Goal: Task Accomplishment & Management: Complete application form

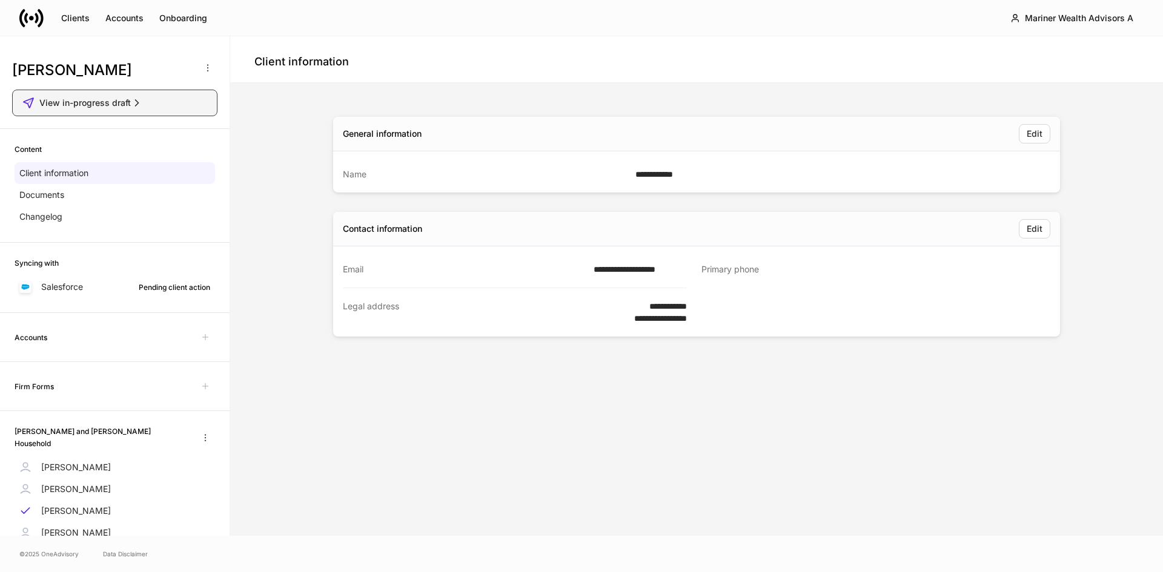
click at [120, 104] on span "View in-progress draft" at bounding box center [84, 103] width 91 height 12
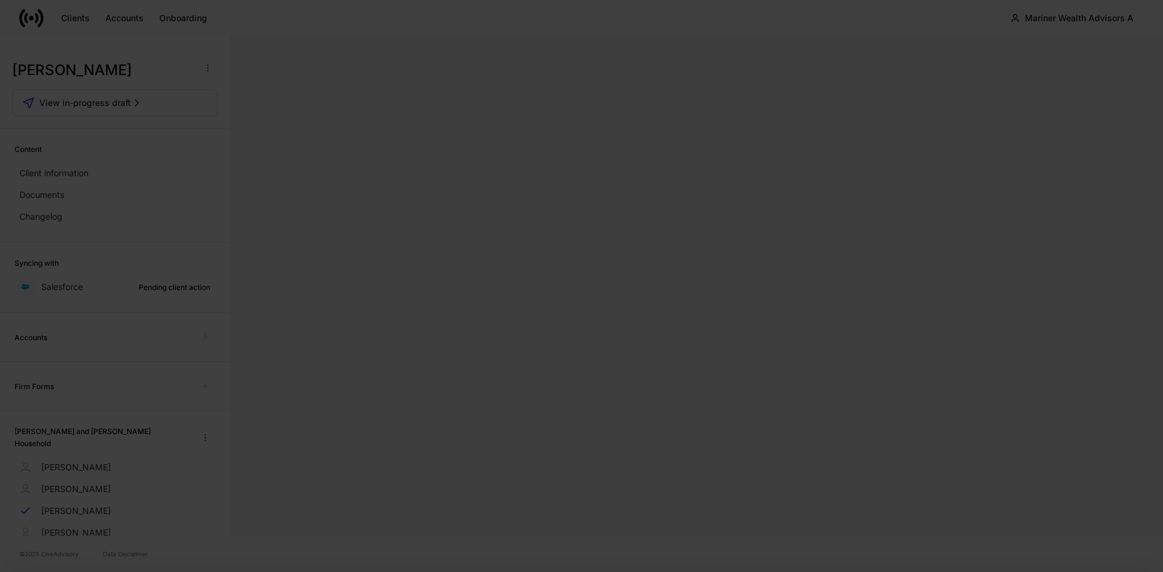
click at [271, 119] on div at bounding box center [581, 286] width 1163 height 572
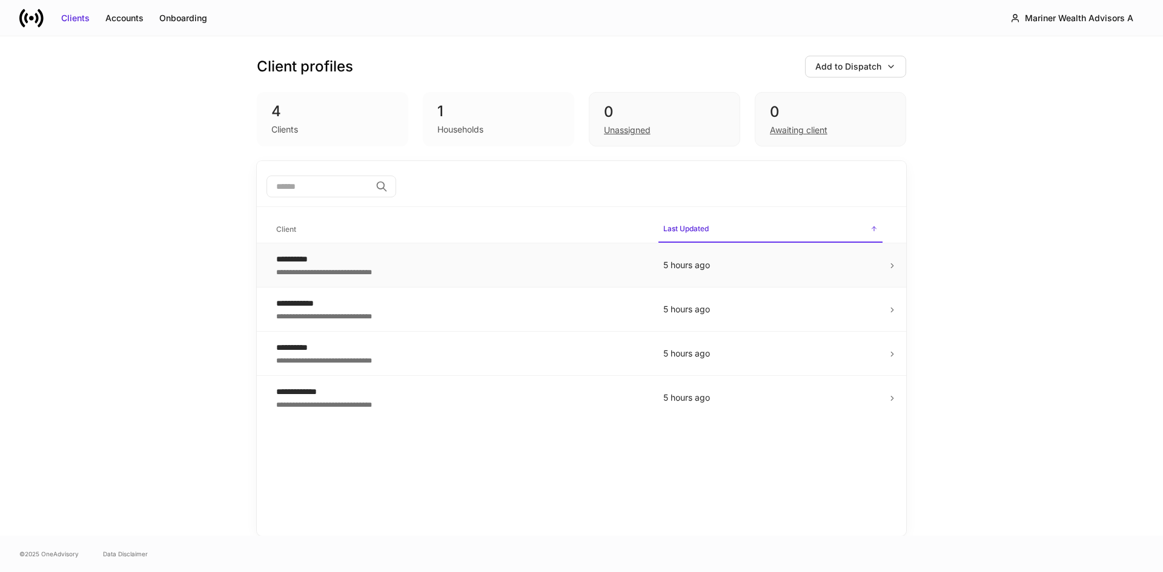
click at [345, 268] on div "**********" at bounding box center [460, 271] width 368 height 12
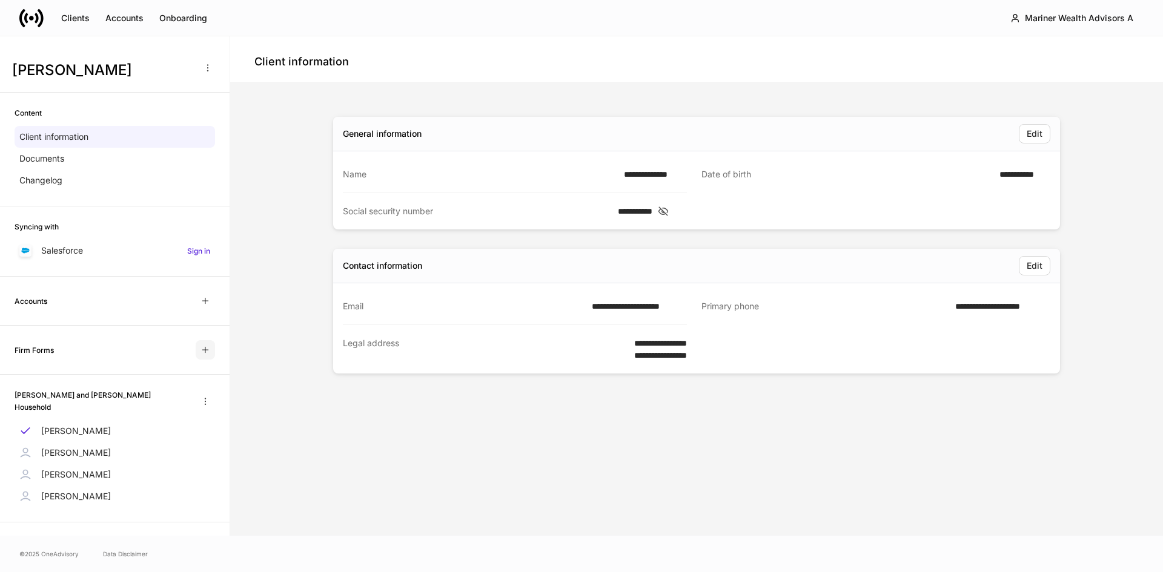
click at [201, 351] on icon "button" at bounding box center [206, 350] width 10 height 10
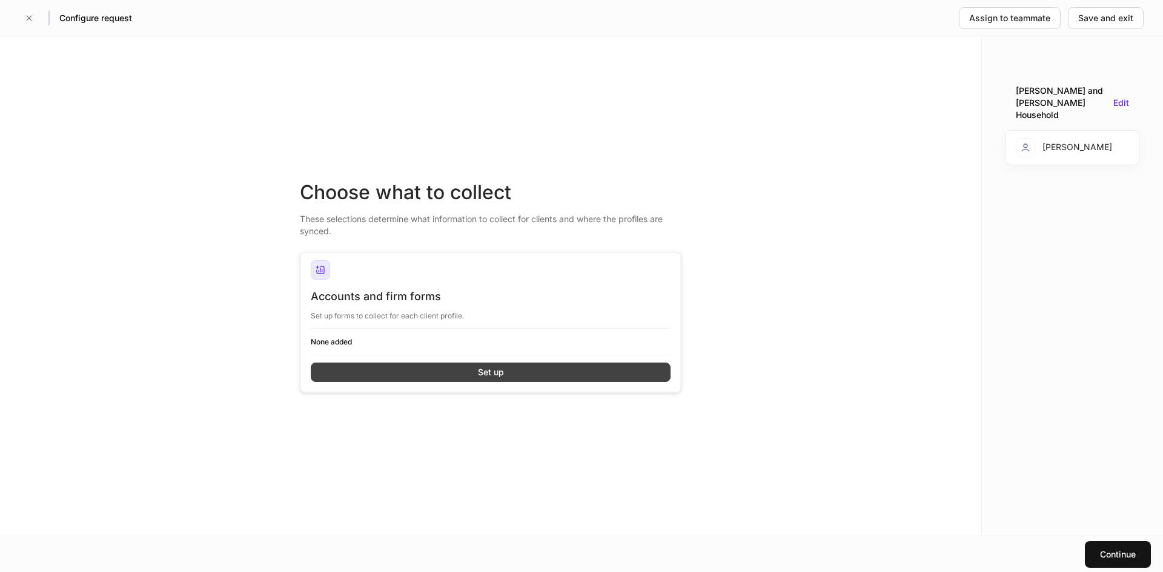
click at [461, 377] on button "Set up" at bounding box center [491, 372] width 360 height 19
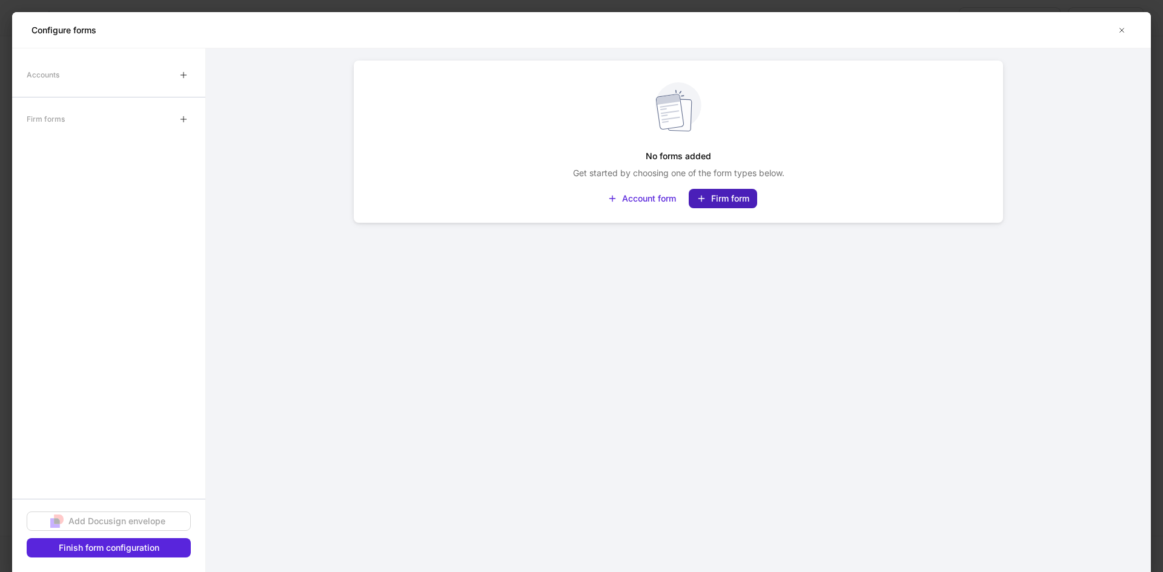
click at [729, 196] on div "Firm form" at bounding box center [730, 199] width 38 height 12
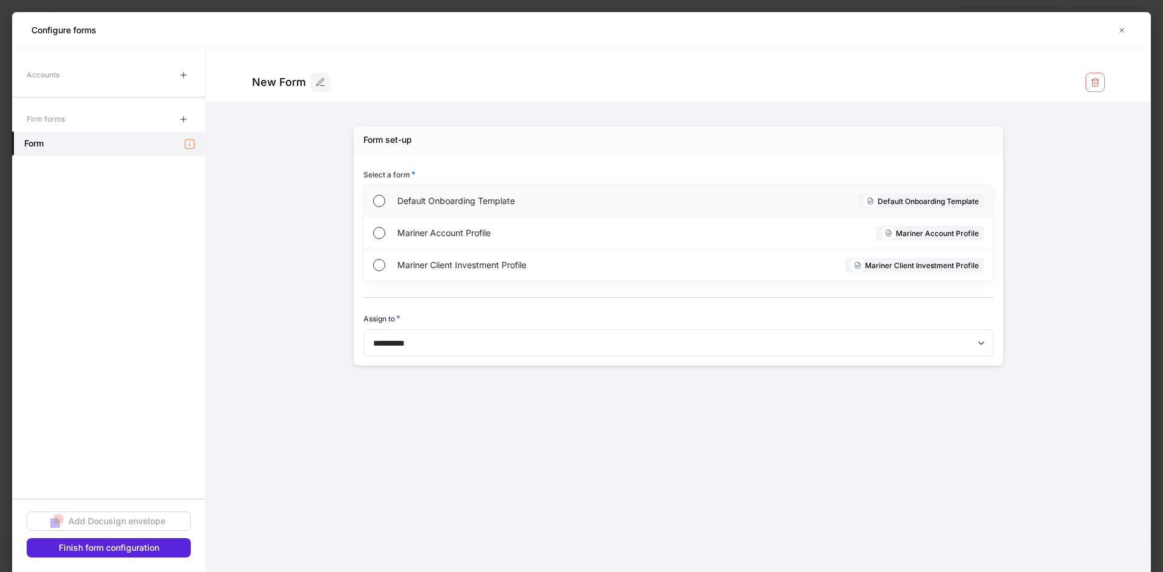
click at [487, 201] on span "Default Onboarding Template" at bounding box center [537, 201] width 280 height 12
click at [180, 116] on icon "button" at bounding box center [184, 119] width 10 height 10
click at [431, 231] on span "Mariner Account Profile" at bounding box center [535, 233] width 277 height 12
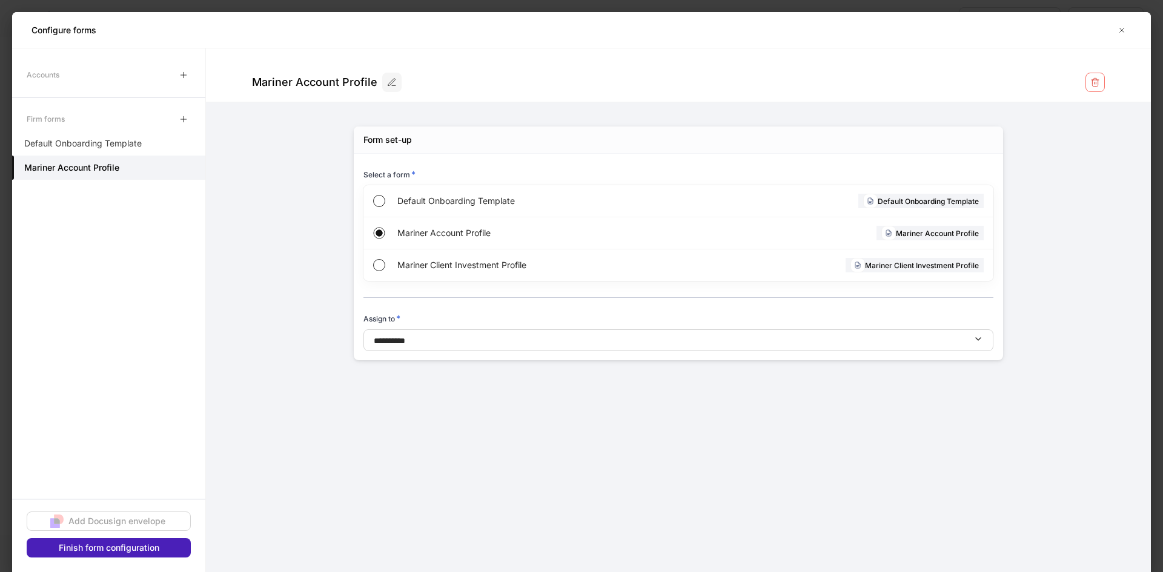
click at [123, 547] on div "Finish form configuration" at bounding box center [109, 548] width 101 height 12
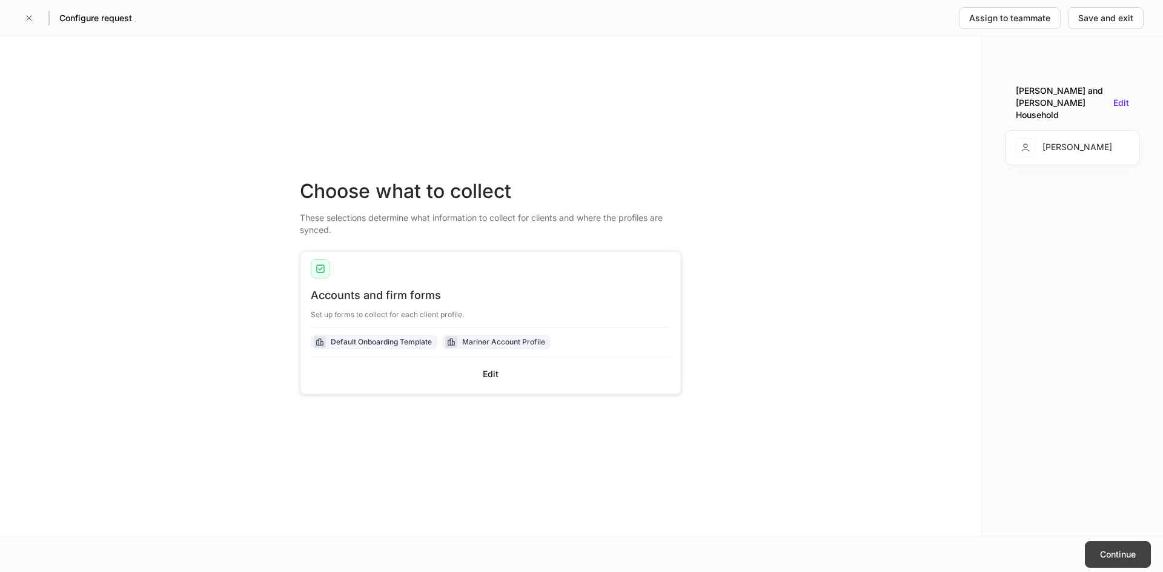
click at [1102, 548] on button "Continue" at bounding box center [1118, 555] width 66 height 27
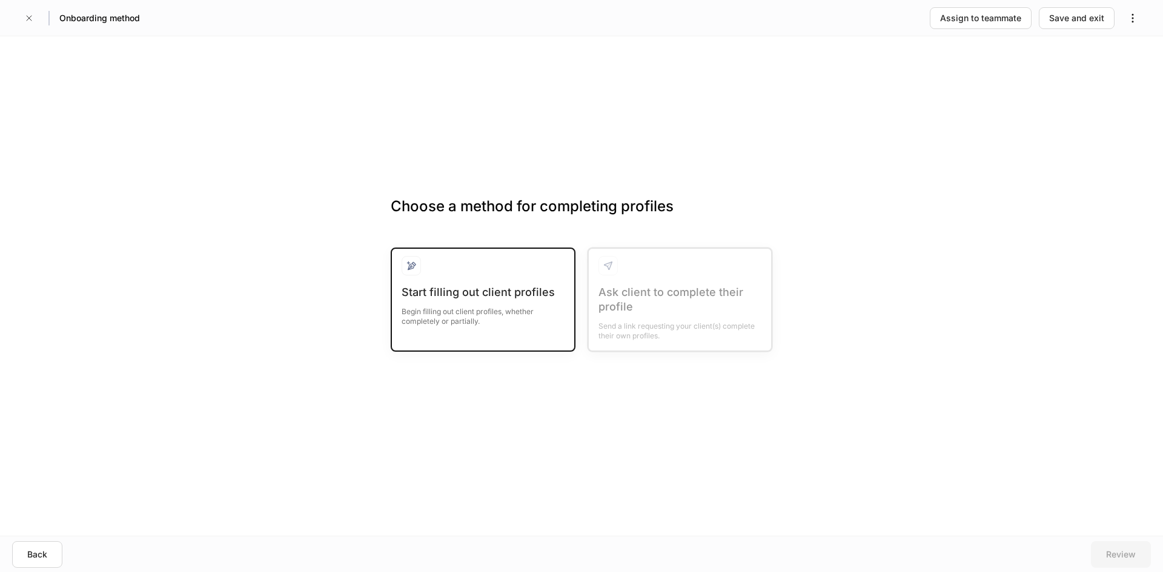
click at [473, 301] on div "Begin filling out client profiles, whether completely or partially." at bounding box center [483, 313] width 163 height 27
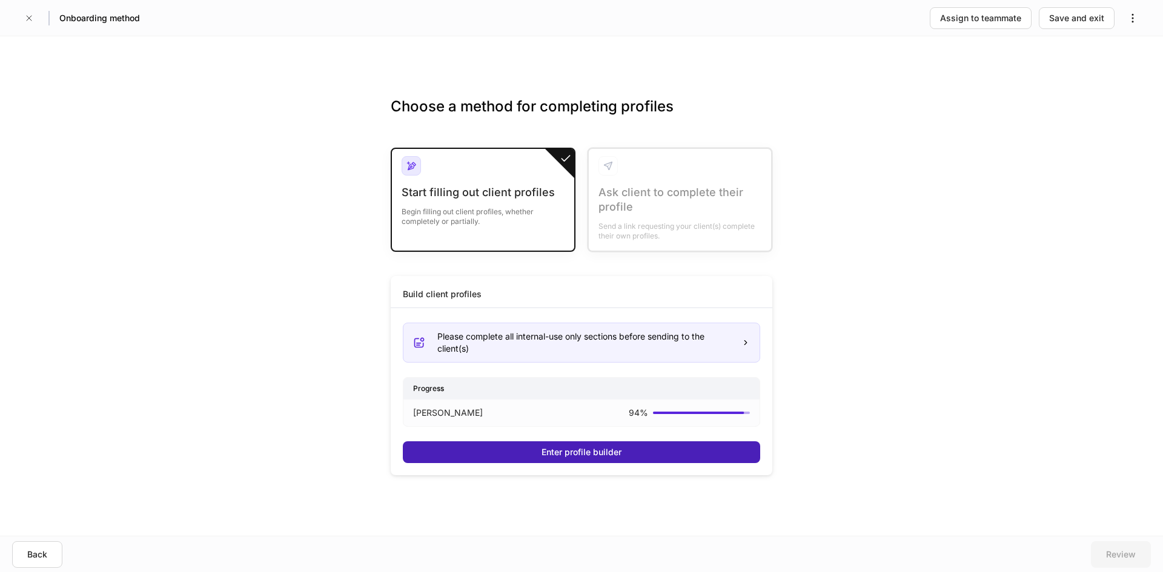
click at [514, 445] on button "Enter profile builder" at bounding box center [581, 453] width 357 height 22
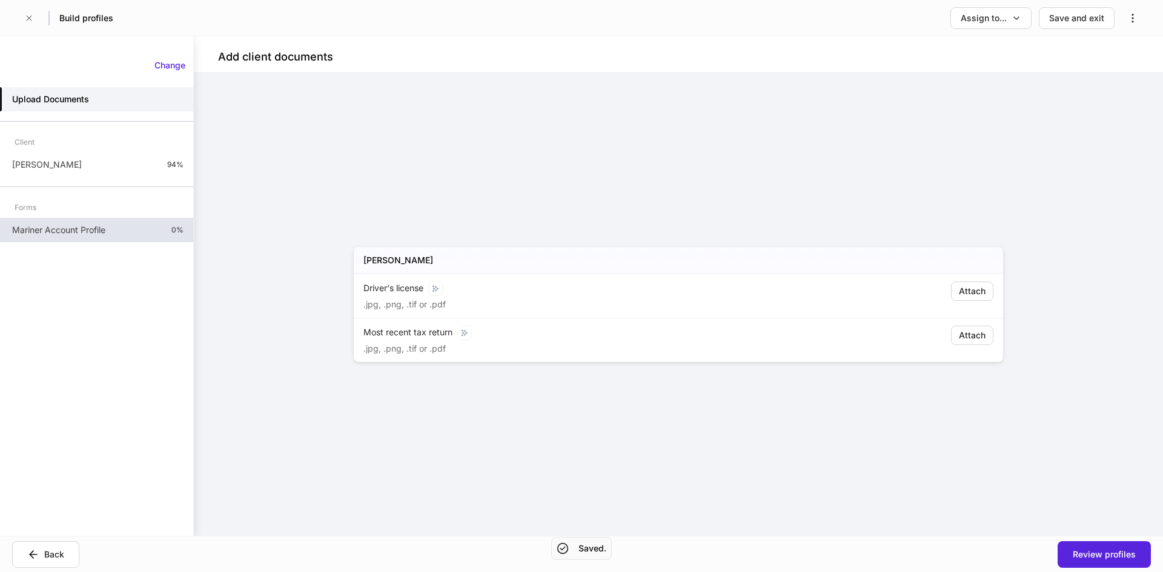
click at [80, 225] on p "Mariner Account Profile" at bounding box center [58, 230] width 93 height 12
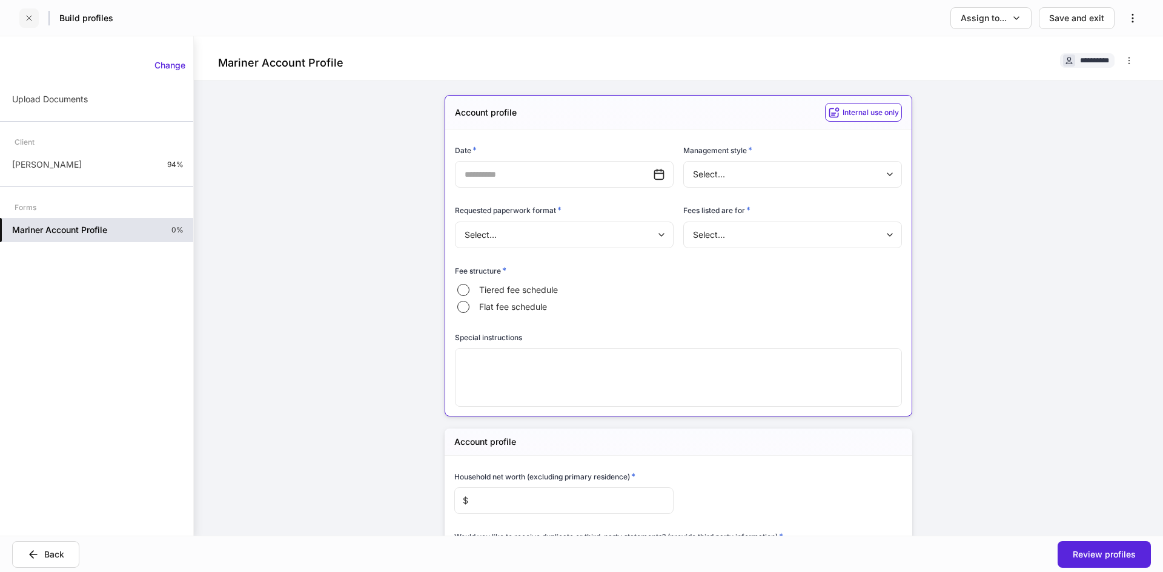
click at [28, 14] on icon "button" at bounding box center [29, 18] width 10 height 10
